Goal: Task Accomplishment & Management: Complete application form

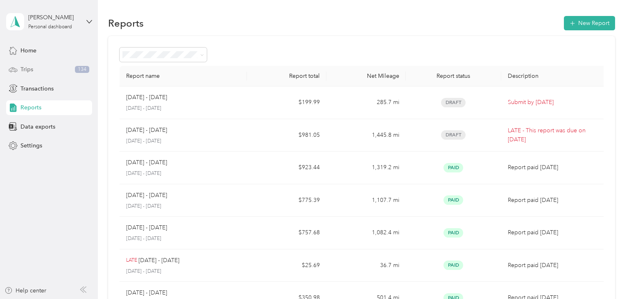
click at [29, 71] on span "Trips" at bounding box center [26, 69] width 13 height 9
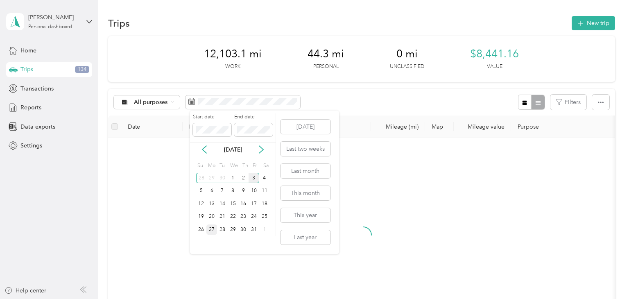
click at [213, 228] on div "27" at bounding box center [211, 229] width 11 height 10
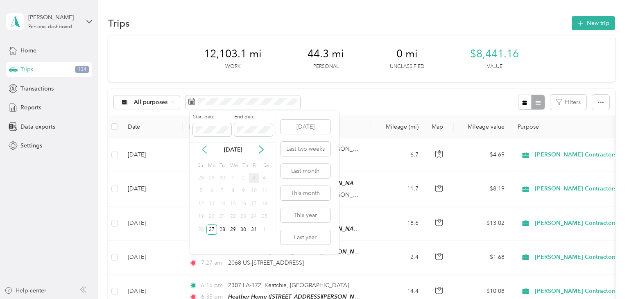
click at [202, 150] on icon at bounding box center [204, 149] width 4 height 7
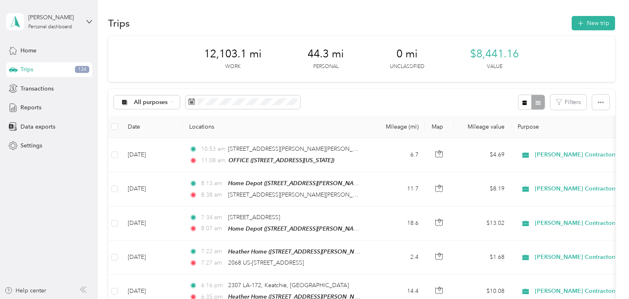
click at [347, 103] on div "All purposes Filters" at bounding box center [361, 102] width 507 height 27
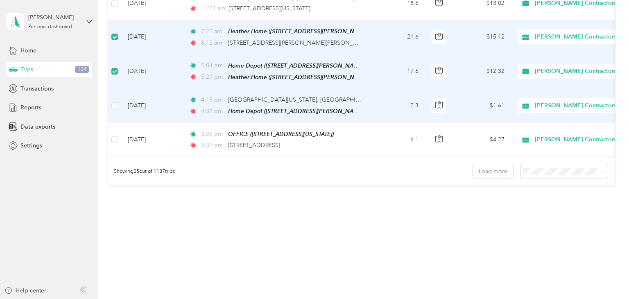
scroll to position [888, 0]
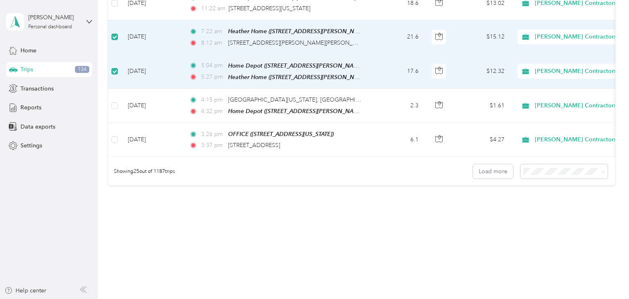
click at [536, 221] on li "100 per load" at bounding box center [568, 215] width 87 height 14
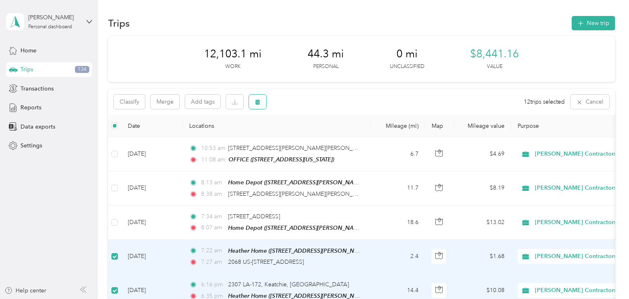
click at [260, 102] on icon "button" at bounding box center [258, 102] width 6 height 6
click at [328, 138] on button "Yes" at bounding box center [320, 137] width 16 height 13
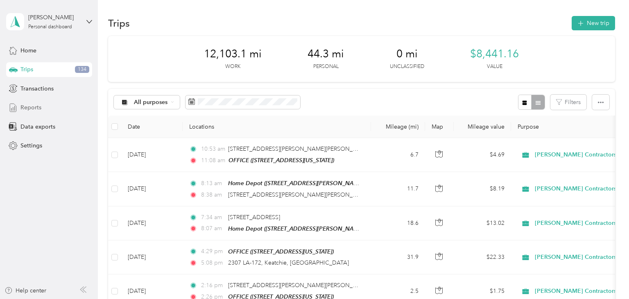
click at [28, 111] on span "Reports" at bounding box center [30, 107] width 21 height 9
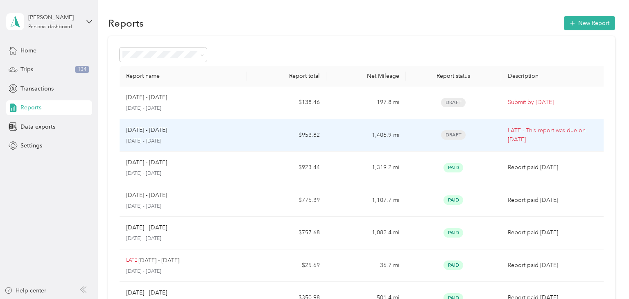
click at [251, 137] on td "$953.82" at bounding box center [286, 135] width 79 height 33
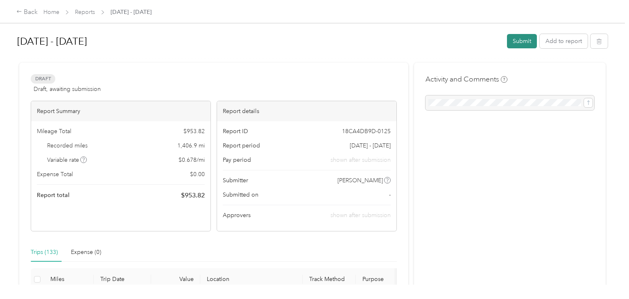
click at [519, 39] on button "Submit" at bounding box center [522, 41] width 30 height 14
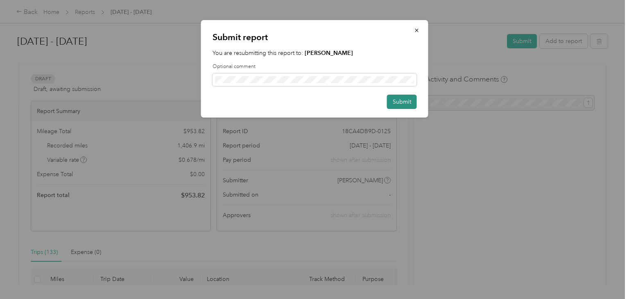
click at [402, 100] on button "Submit" at bounding box center [402, 102] width 30 height 14
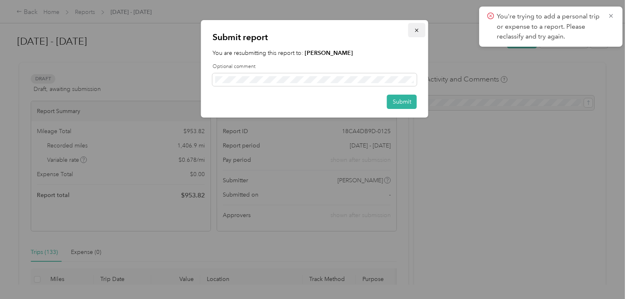
click at [419, 33] on icon "button" at bounding box center [417, 30] width 6 height 6
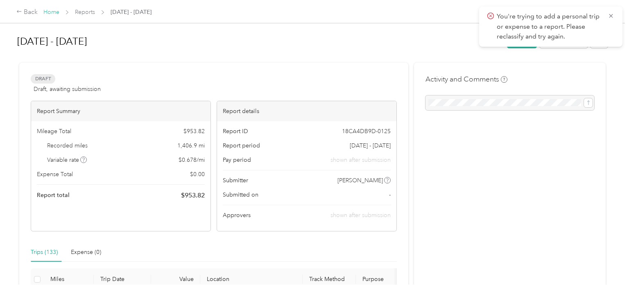
click at [45, 12] on link "Home" at bounding box center [51, 12] width 16 height 7
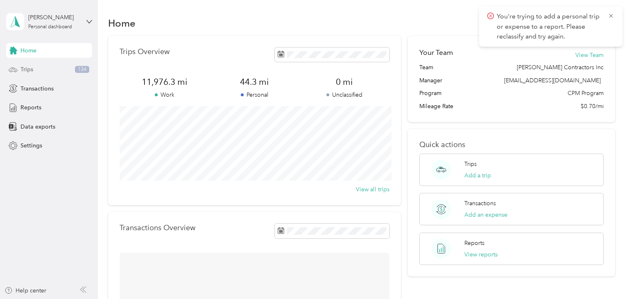
click at [23, 66] on span "Trips" at bounding box center [26, 69] width 13 height 9
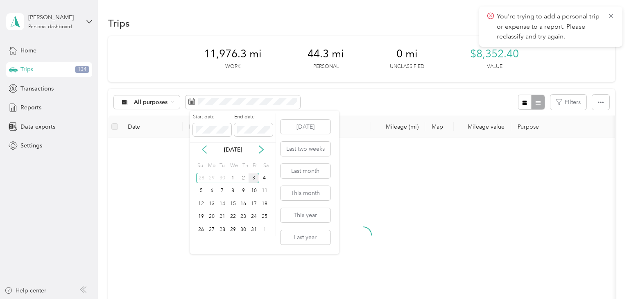
click at [203, 148] on icon at bounding box center [204, 149] width 8 height 8
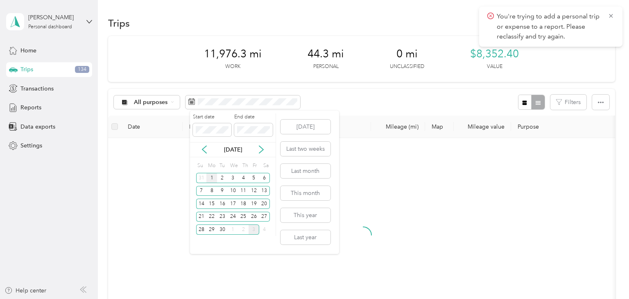
click at [211, 176] on div "1" at bounding box center [211, 178] width 11 height 10
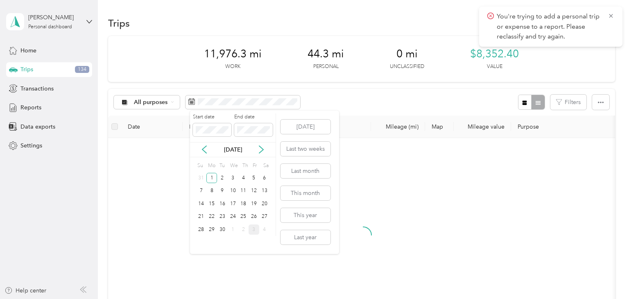
click at [221, 231] on div "30" at bounding box center [222, 229] width 11 height 10
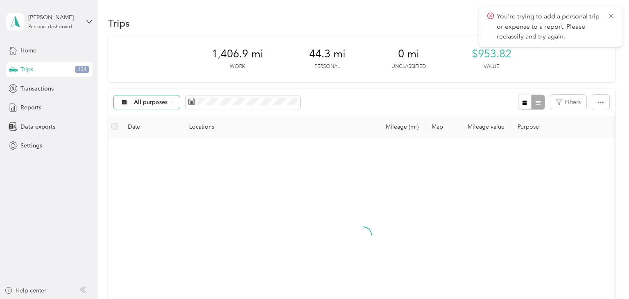
click at [174, 102] on icon at bounding box center [172, 101] width 3 height 3
click at [136, 165] on li "Personal" at bounding box center [172, 158] width 117 height 14
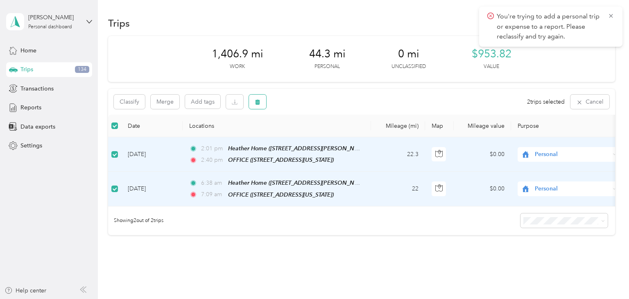
click at [266, 99] on button "button" at bounding box center [257, 102] width 17 height 14
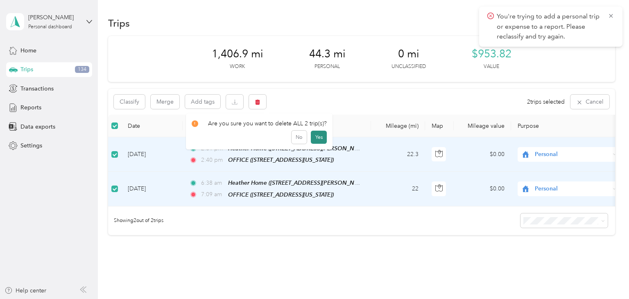
click at [327, 137] on button "Yes" at bounding box center [319, 137] width 16 height 13
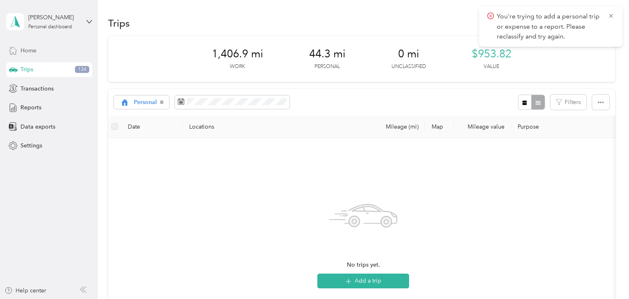
click at [24, 54] on span "Home" at bounding box center [28, 50] width 16 height 9
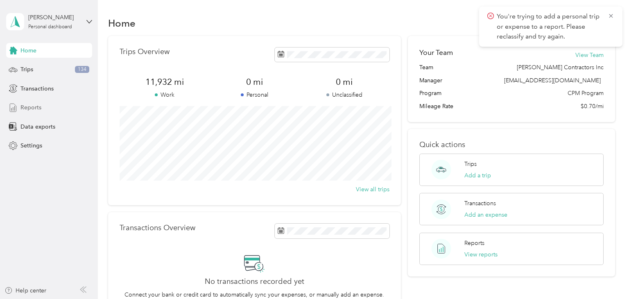
click at [44, 109] on div "Reports" at bounding box center [49, 107] width 86 height 15
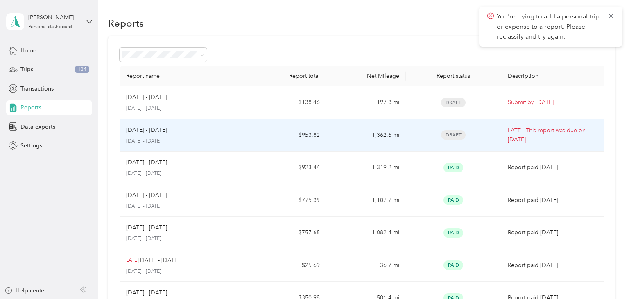
click at [480, 139] on div "Draft" at bounding box center [453, 134] width 82 height 9
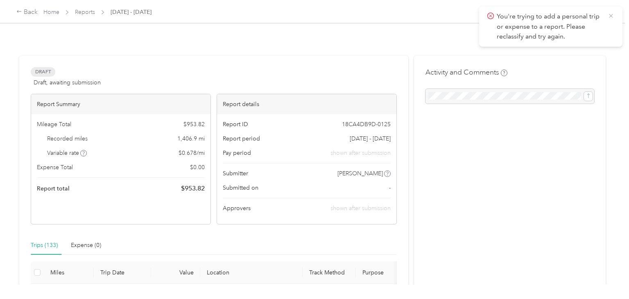
click at [611, 16] on icon at bounding box center [611, 15] width 7 height 7
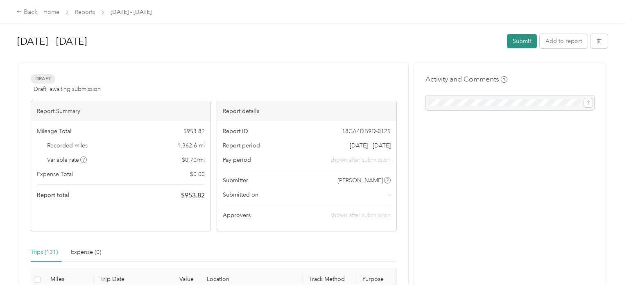
click at [514, 42] on button "Submit" at bounding box center [522, 41] width 30 height 14
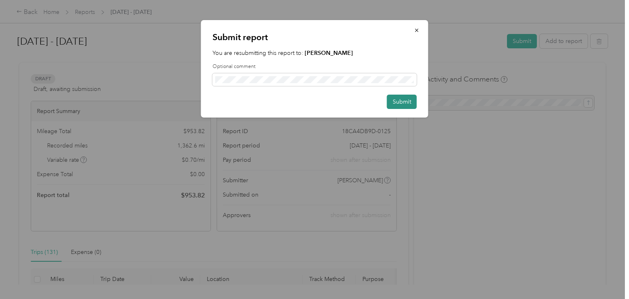
click at [396, 106] on button "Submit" at bounding box center [402, 102] width 30 height 14
